Goal: Task Accomplishment & Management: Manage account settings

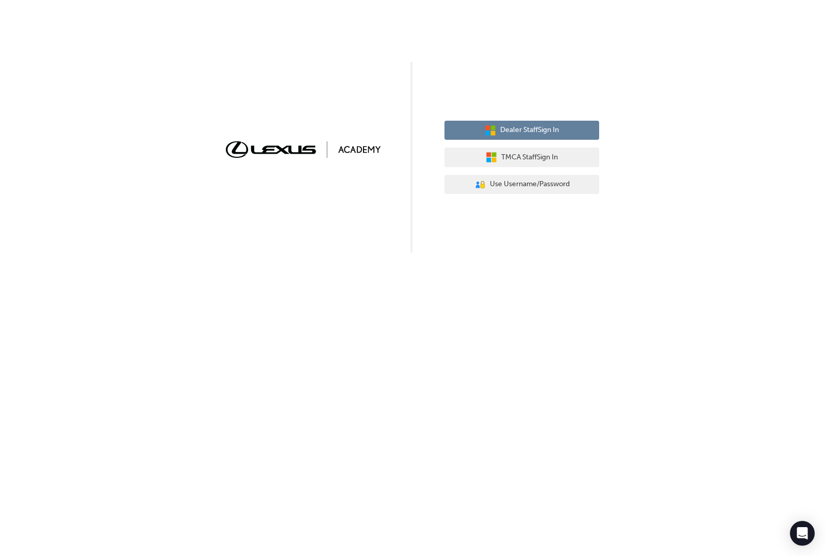
click at [553, 125] on span "Dealer Staff Sign In" at bounding box center [529, 130] width 59 height 12
